Goal: Find specific page/section: Find specific page/section

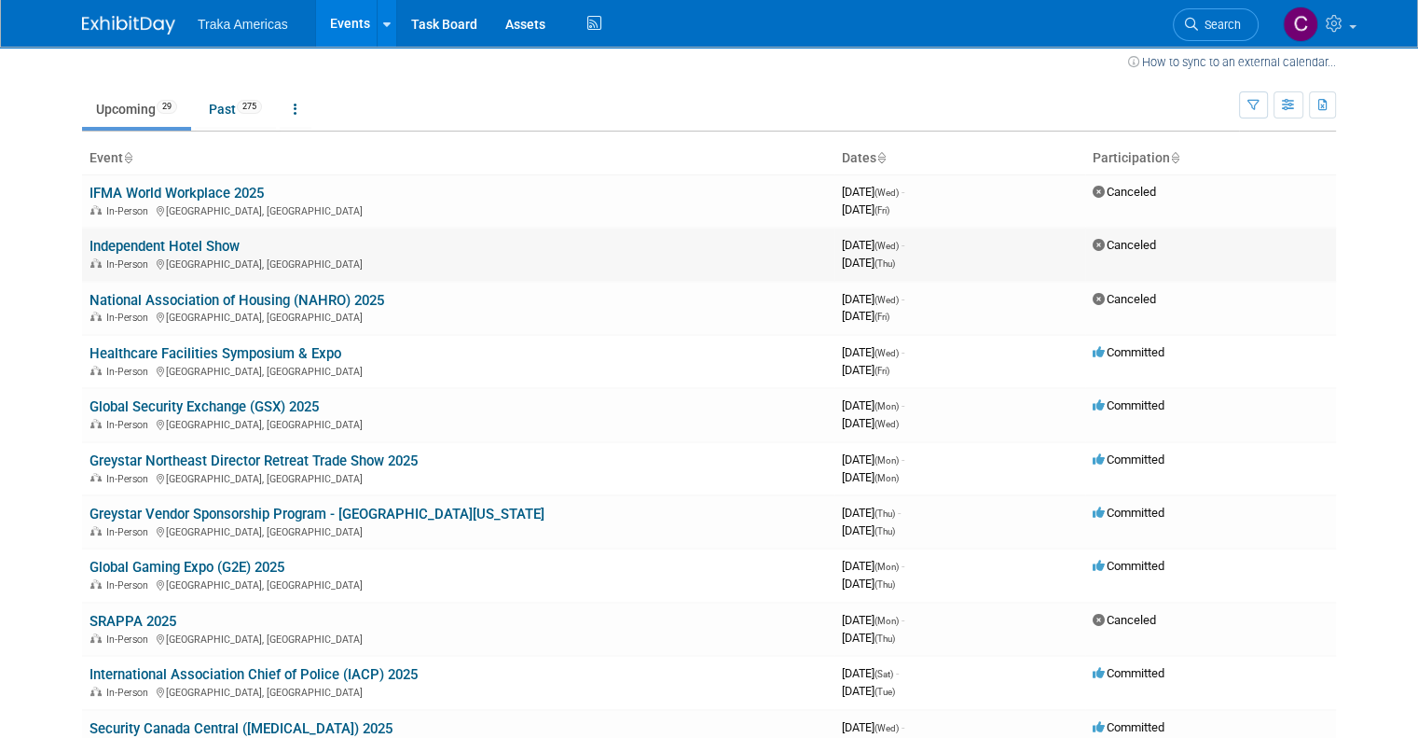
scroll to position [19, 0]
click at [283, 408] on link "Global Security Exchange (GSX) 2025" at bounding box center [204, 405] width 229 height 17
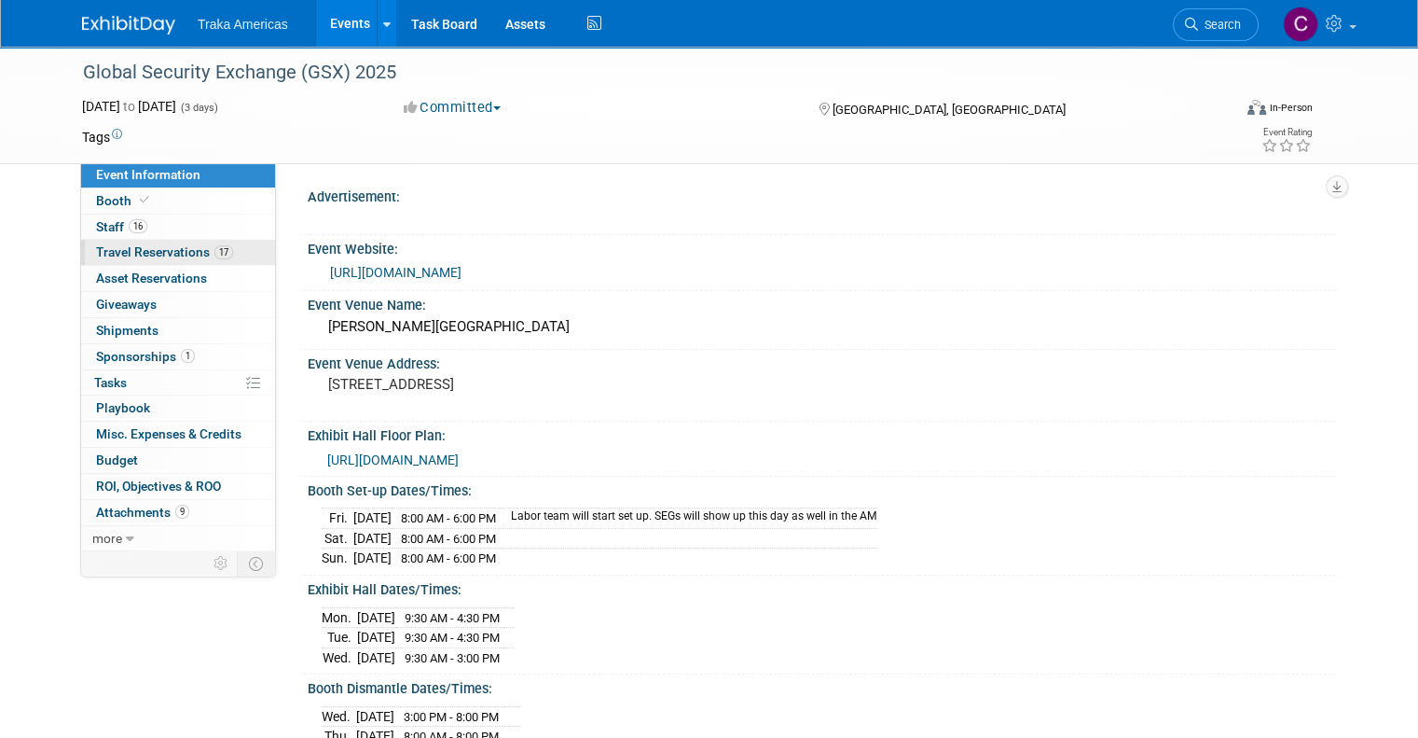
click at [165, 245] on span "Travel Reservations 17" at bounding box center [164, 251] width 137 height 15
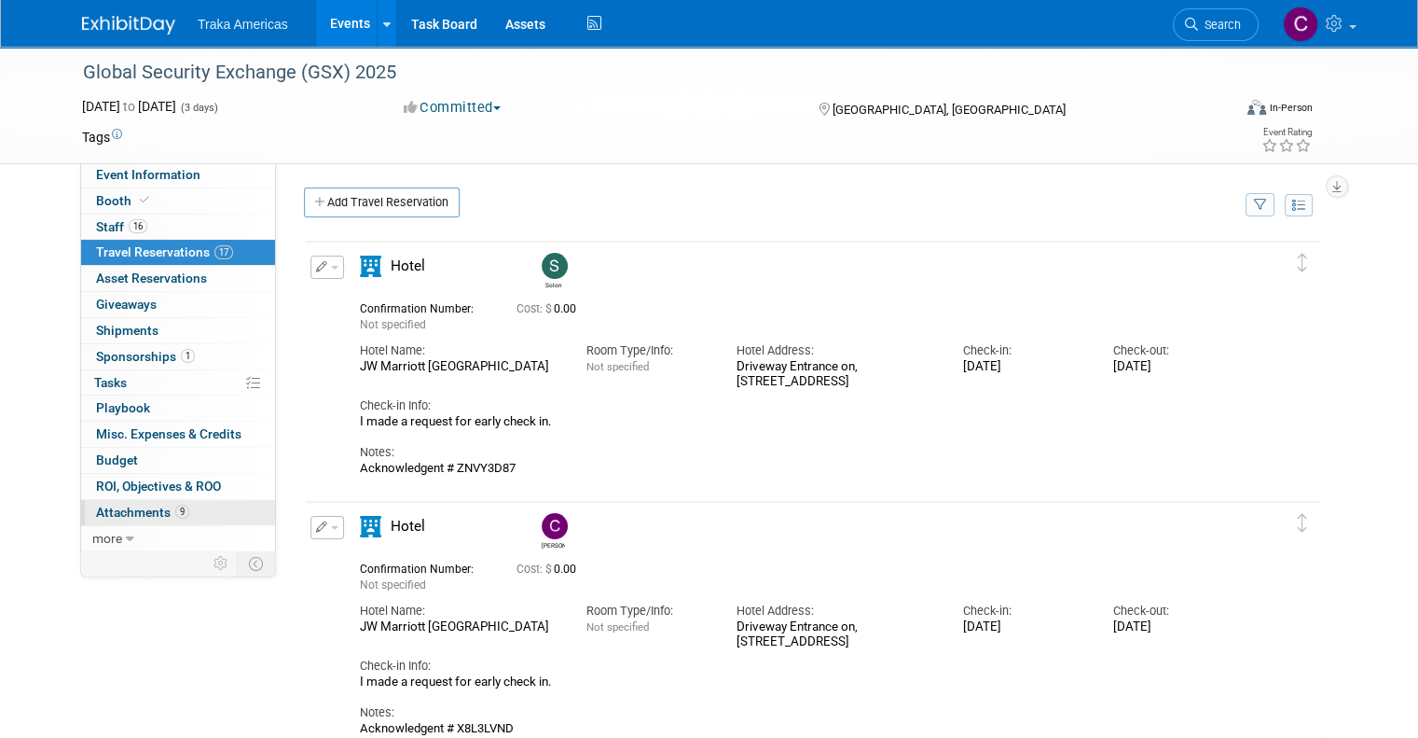
click at [140, 517] on span "Attachments 9" at bounding box center [142, 511] width 93 height 15
